Goal: Task Accomplishment & Management: Manage account settings

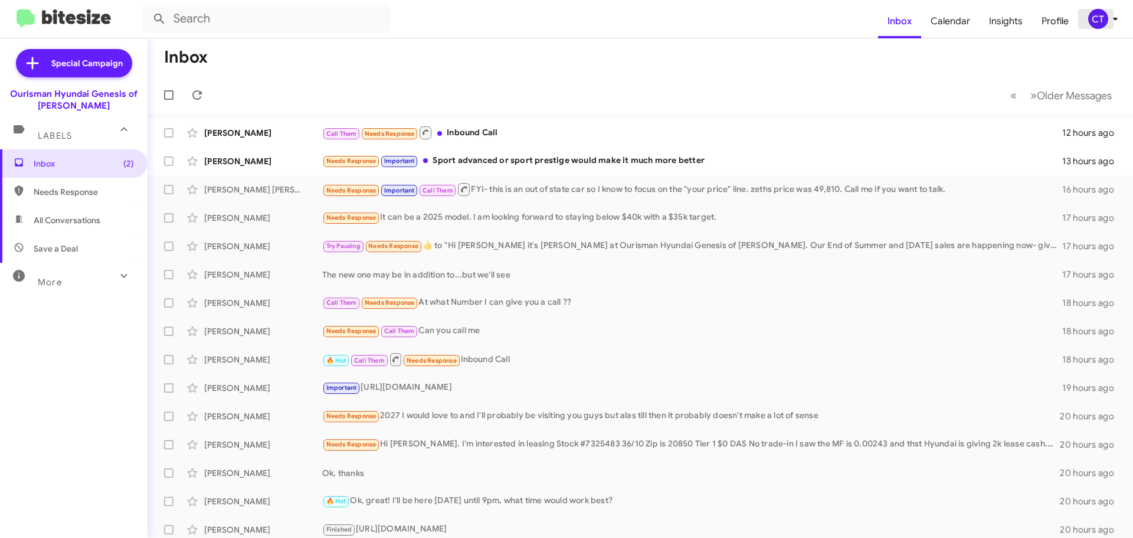
click at [1119, 22] on icon at bounding box center [1115, 19] width 14 height 14
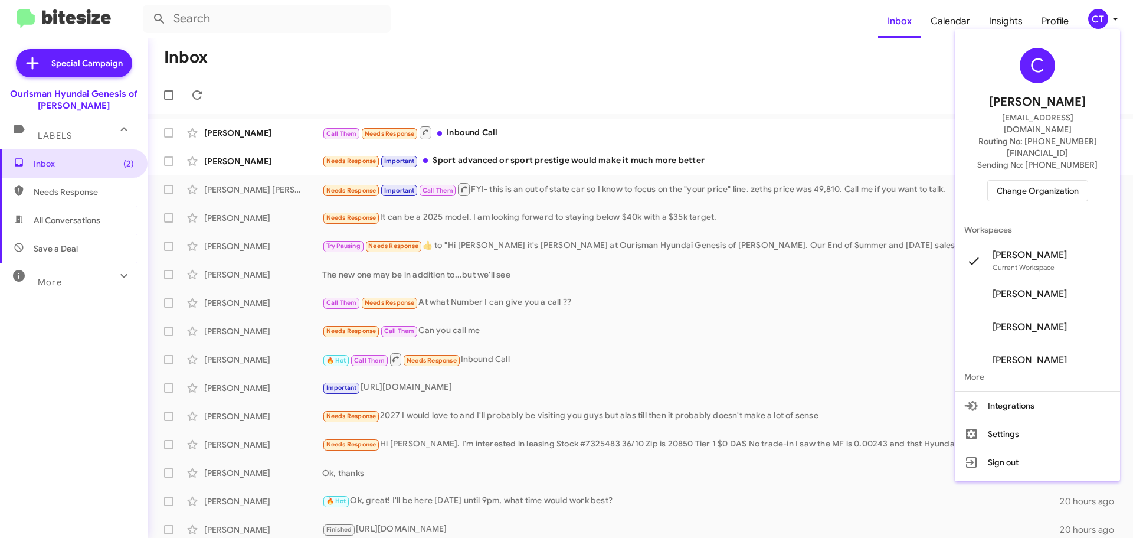
click at [1049, 181] on span "Change Organization" at bounding box center [1038, 191] width 82 height 20
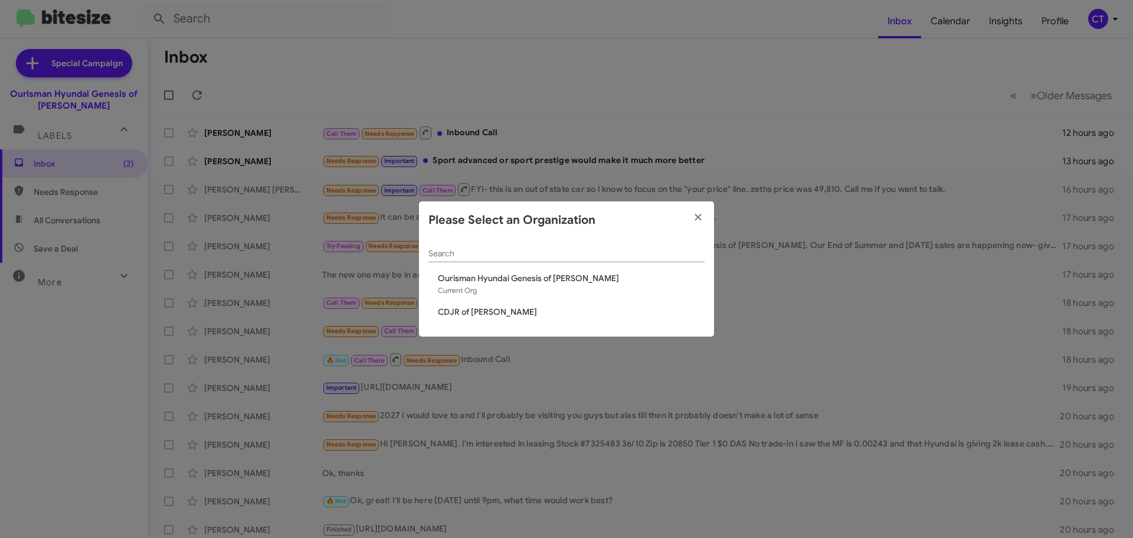
click at [502, 315] on span "CDJR of [PERSON_NAME]" at bounding box center [571, 312] width 267 height 12
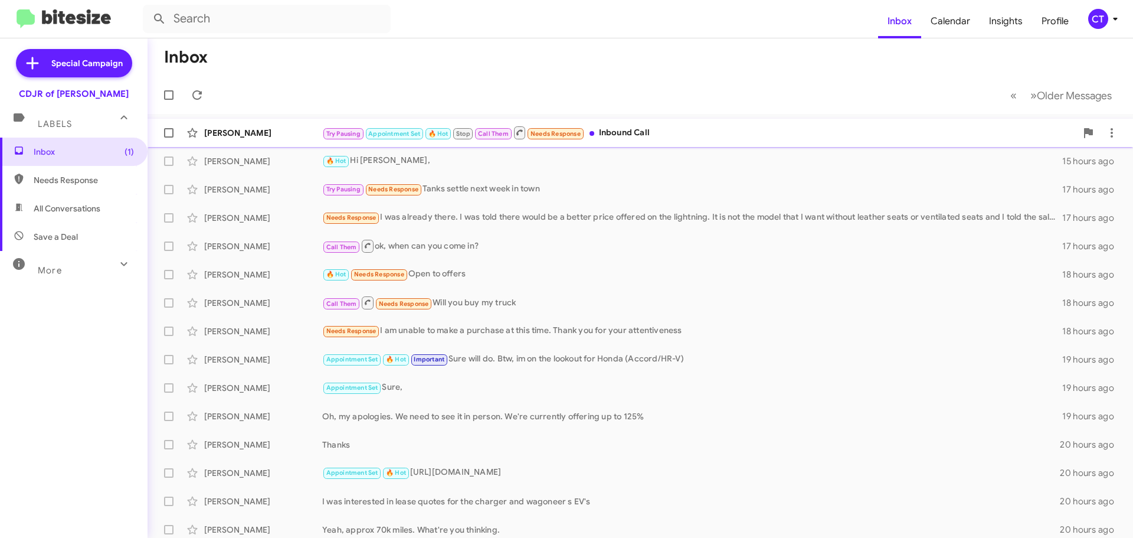
click at [643, 125] on div "Try Pausing Appointment Set 🔥 Hot Stop Call Them Needs Response Inbound Call" at bounding box center [699, 132] width 754 height 15
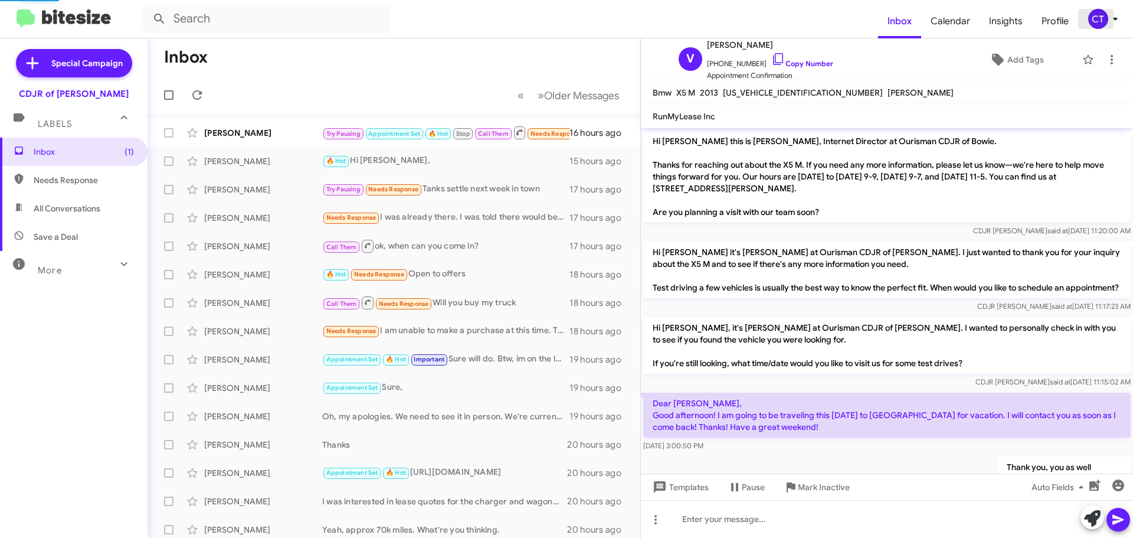
click at [1105, 11] on span "CT" at bounding box center [1105, 19] width 35 height 20
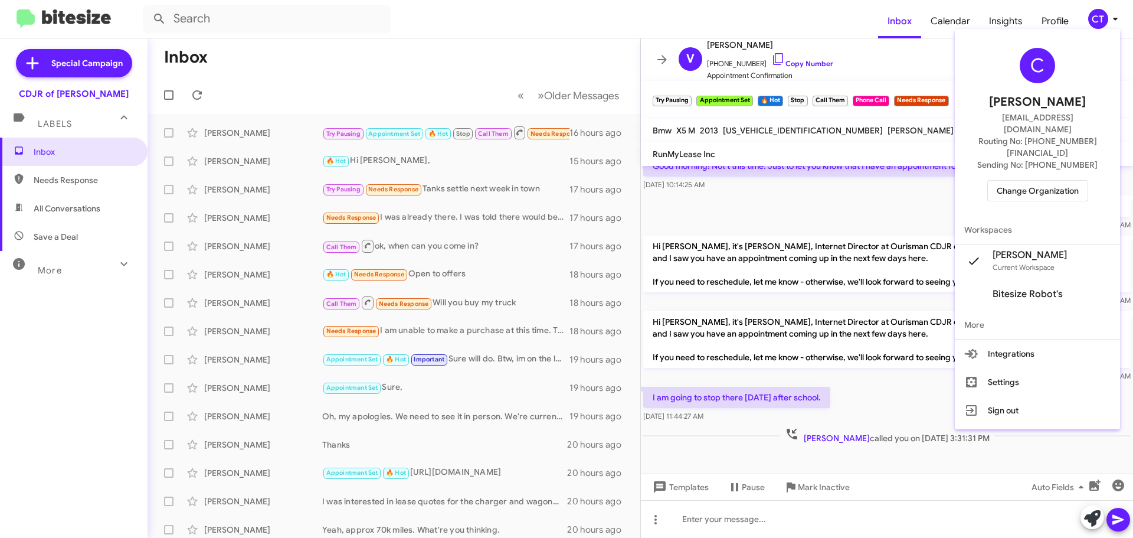
click at [1042, 181] on span "Change Organization" at bounding box center [1038, 191] width 82 height 20
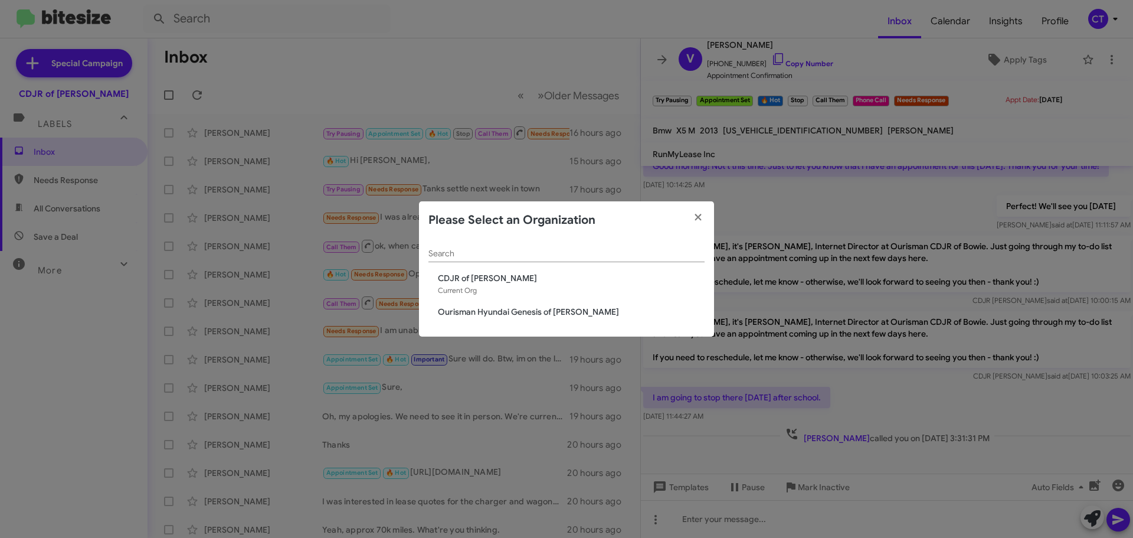
click at [504, 312] on span "Ourisman Hyundai Genesis of [PERSON_NAME]" at bounding box center [571, 312] width 267 height 12
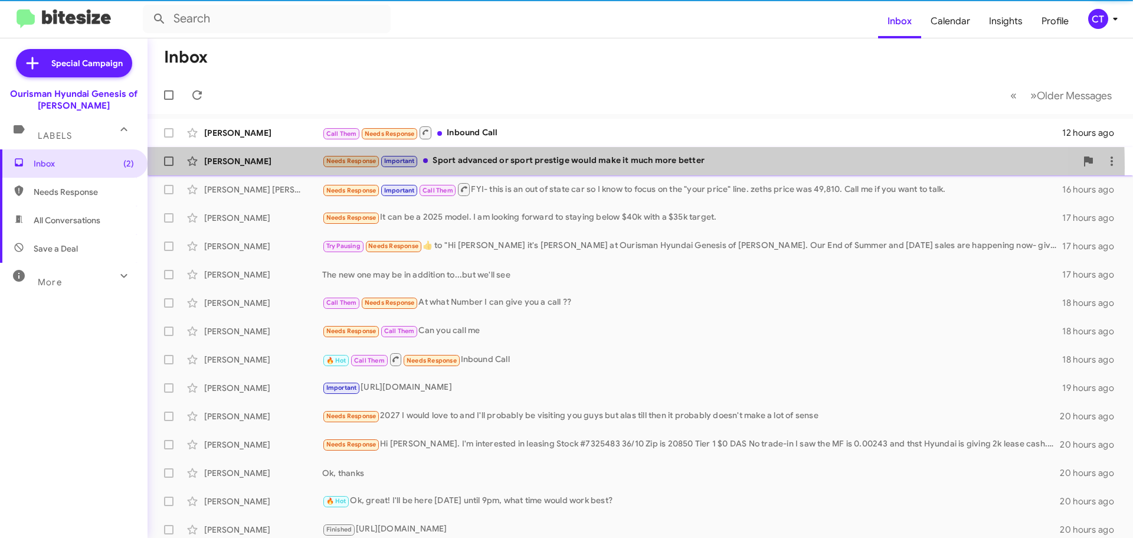
click at [496, 168] on div "Needs Response Important Sport advanced or sport prestige would make it much mo…" at bounding box center [699, 161] width 754 height 14
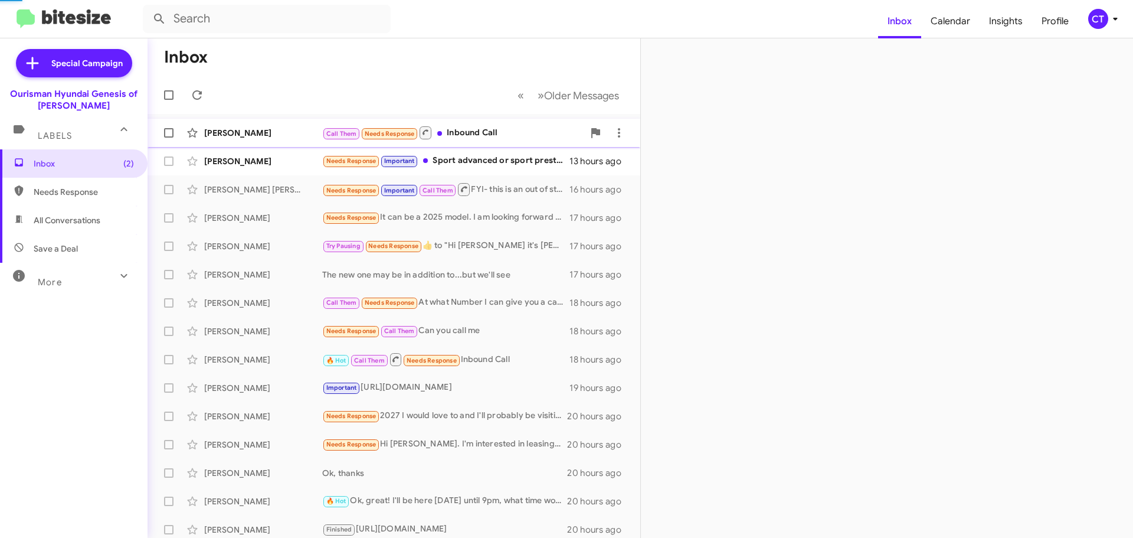
click at [467, 126] on div "Samuel Still Call Them Needs Response Inbound Call 12 hours ago" at bounding box center [394, 133] width 474 height 24
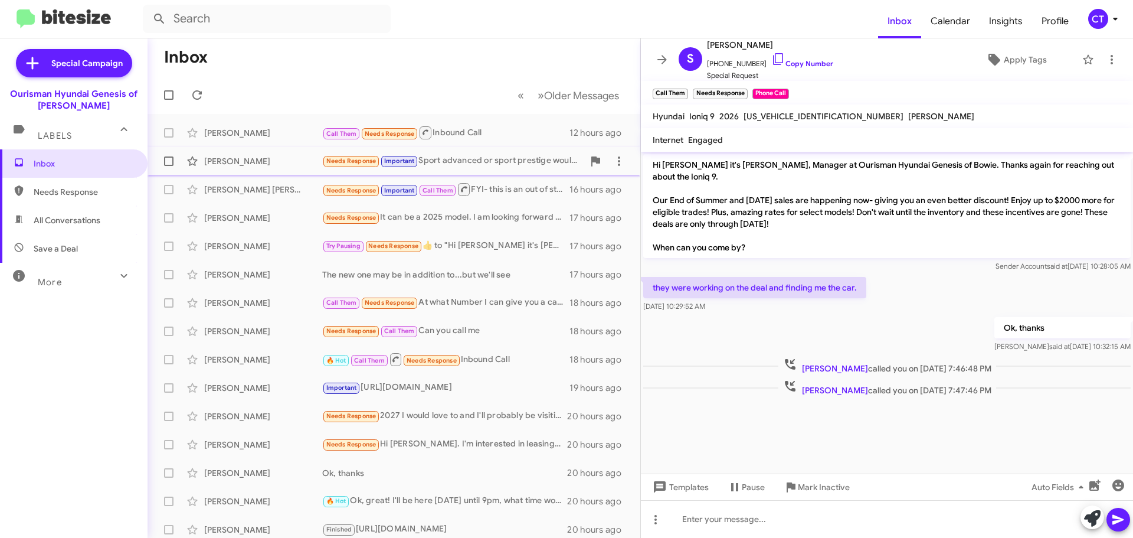
click at [483, 161] on div "Needs Response Important Sport advanced or sport prestige would make it much mo…" at bounding box center [452, 161] width 261 height 14
